Goal: Task Accomplishment & Management: Manage account settings

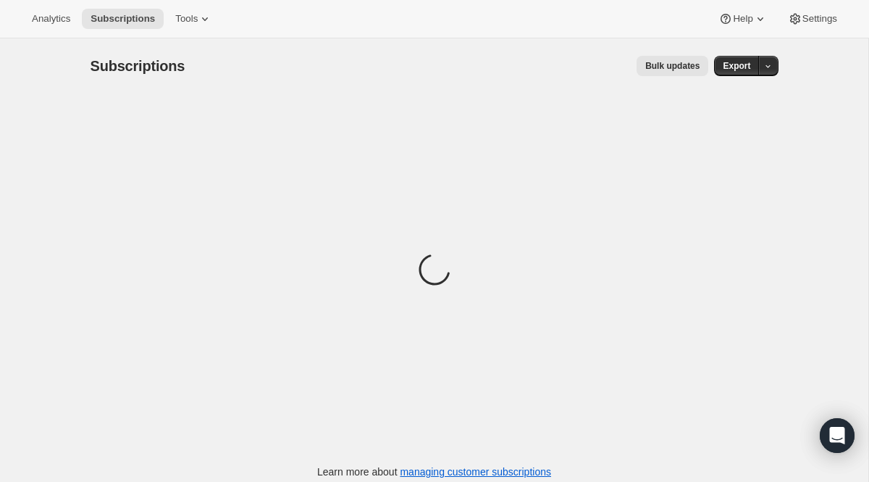
click at [391, 196] on div "Loading" at bounding box center [435, 271] width 688 height 356
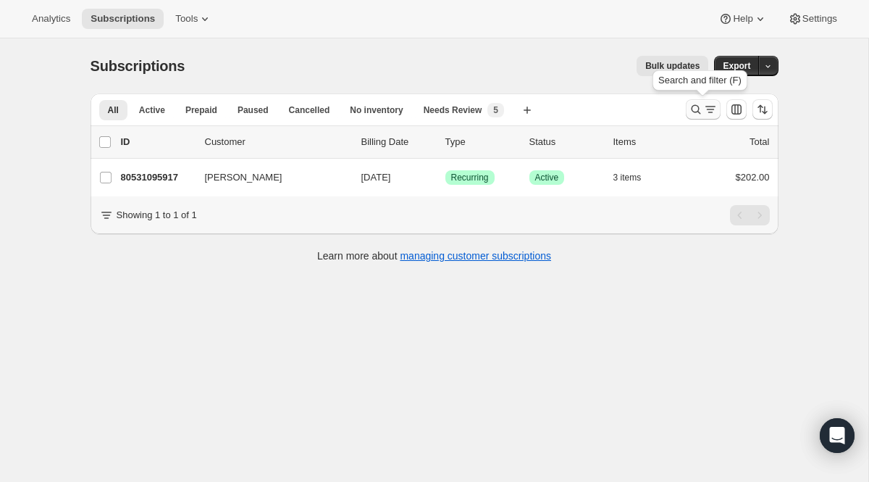
click at [706, 117] on button "Search and filter results" at bounding box center [703, 109] width 35 height 20
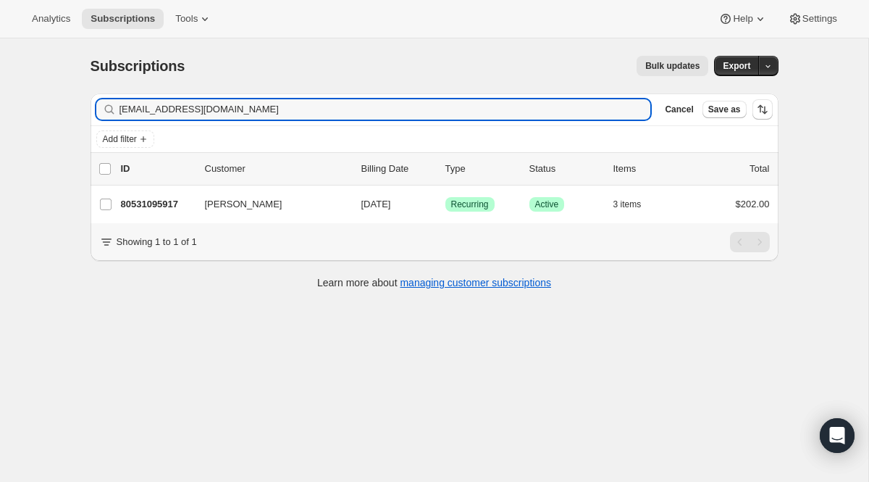
drag, startPoint x: 251, startPoint y: 111, endPoint x: 70, endPoint y: 92, distance: 182.1
click at [70, 92] on div "Subscriptions. This page is ready Subscriptions Bulk updates More actions Bulk …" at bounding box center [434, 279] width 869 height 482
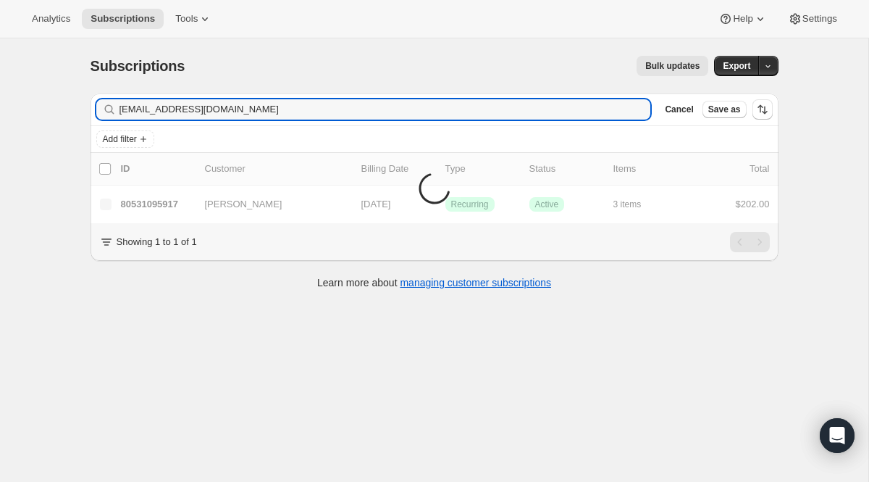
type input "[EMAIL_ADDRESS][DOMAIN_NAME]"
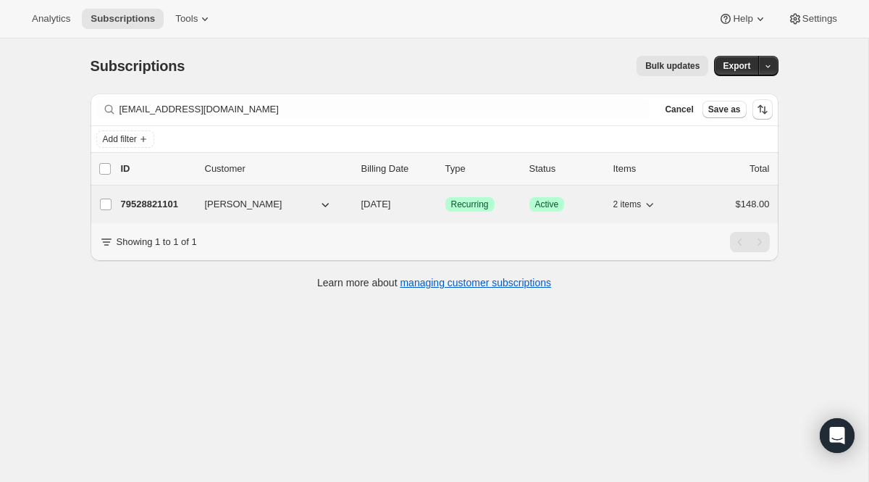
click at [475, 206] on span "Recurring" at bounding box center [470, 205] width 38 height 12
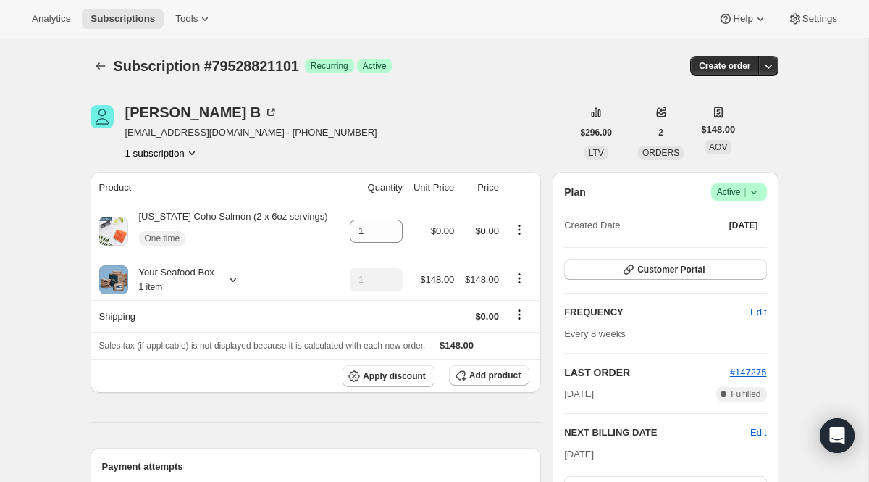
click at [718, 182] on div "Plan Success Active | Created Date [DATE] Customer Portal FREQUENCY Edit Every …" at bounding box center [665, 395] width 225 height 447
click at [730, 192] on span "Active |" at bounding box center [739, 192] width 44 height 14
click at [730, 252] on span "Cancel subscription" at bounding box center [734, 245] width 82 height 14
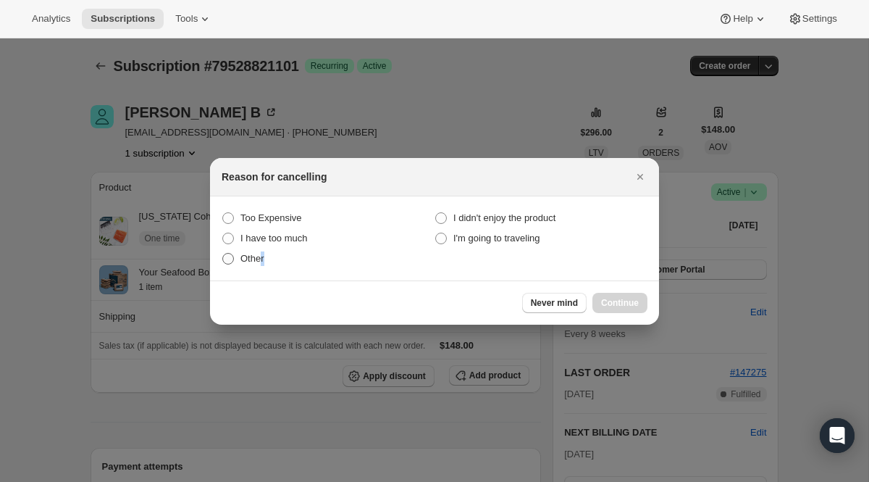
click at [264, 256] on span "Other" at bounding box center [253, 258] width 24 height 11
click at [255, 262] on span "Other" at bounding box center [253, 258] width 24 height 11
click at [223, 254] on input "Other" at bounding box center [222, 253] width 1 height 1
radio input "true"
click at [628, 307] on span "Continue" at bounding box center [620, 303] width 38 height 12
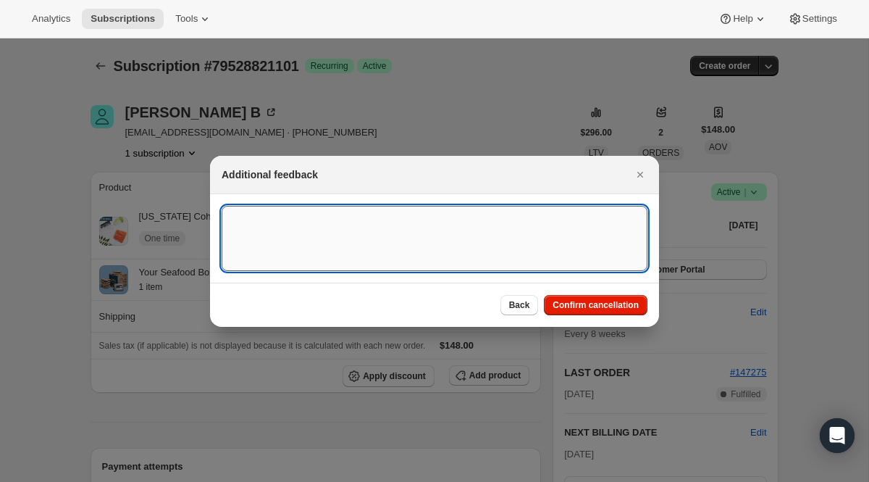
click at [312, 218] on textarea ":r5j5:" at bounding box center [435, 238] width 426 height 65
paste textarea "I would like to cancel my membership and future orders. Please confirm you can …"
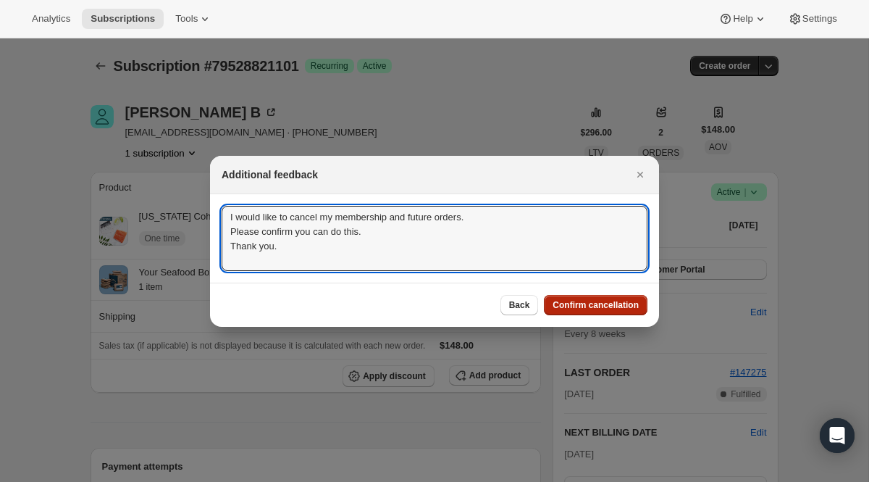
type textarea "I would like to cancel my membership and future orders. Please confirm you can …"
click at [566, 304] on span "Confirm cancellation" at bounding box center [596, 305] width 86 height 12
